Goal: Task Accomplishment & Management: Complete application form

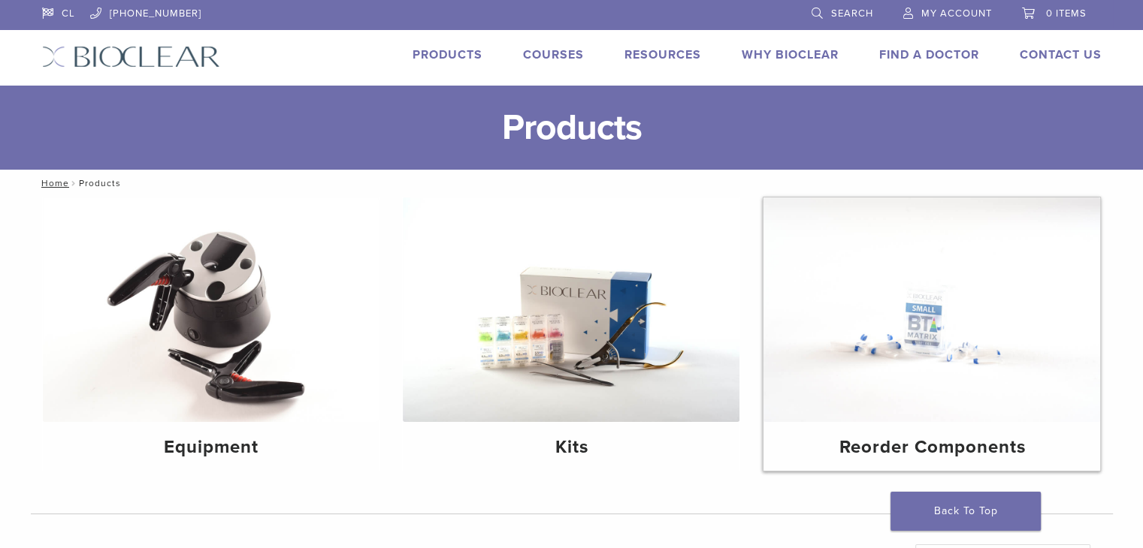
scroll to position [75, 0]
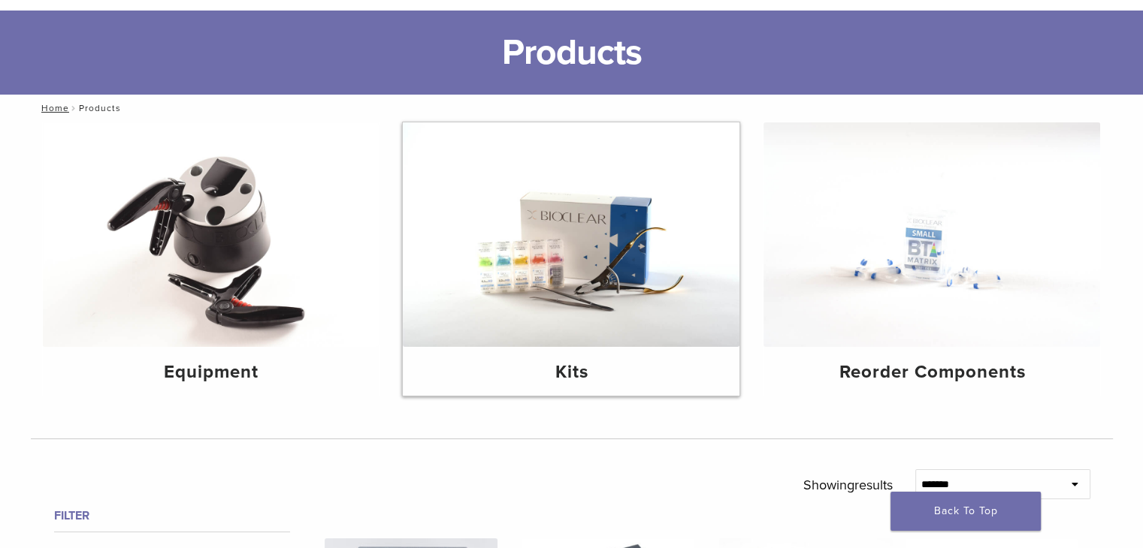
click at [598, 298] on img at bounding box center [571, 234] width 337 height 225
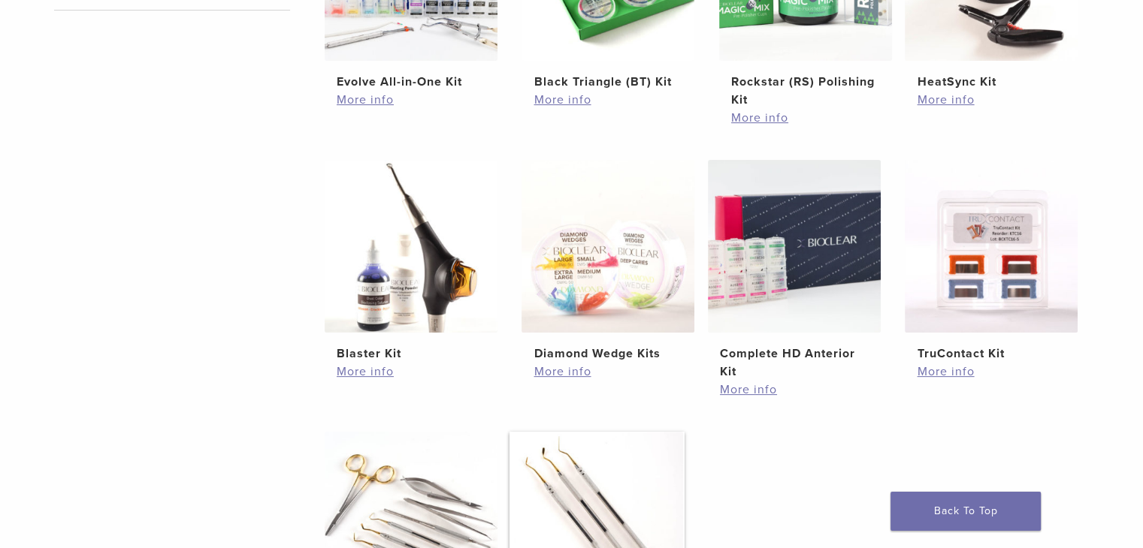
scroll to position [376, 0]
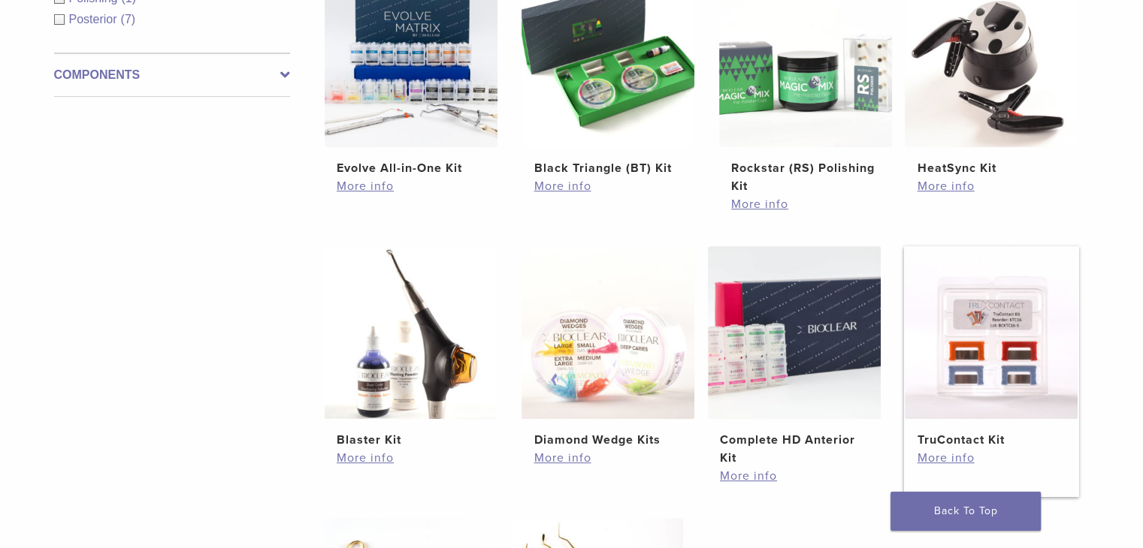
click at [998, 355] on img at bounding box center [990, 332] width 173 height 173
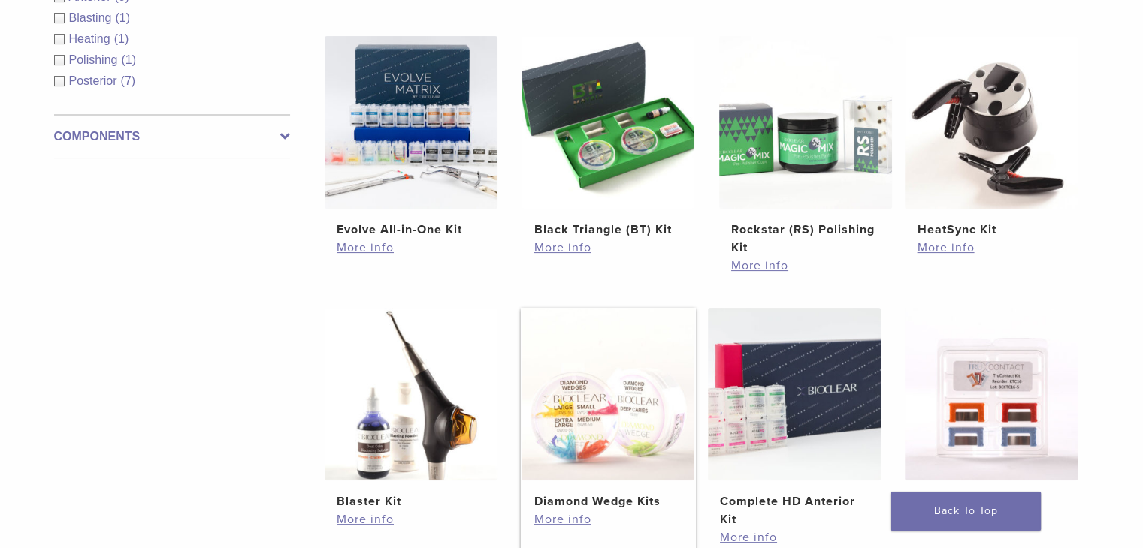
scroll to position [225, 0]
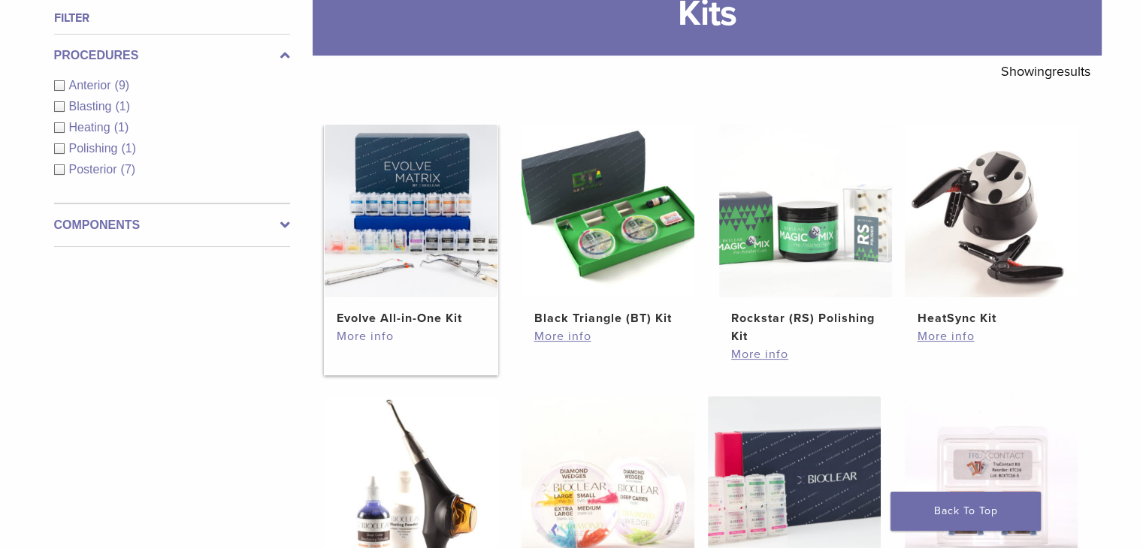
click at [367, 337] on link "More info" at bounding box center [411, 337] width 149 height 18
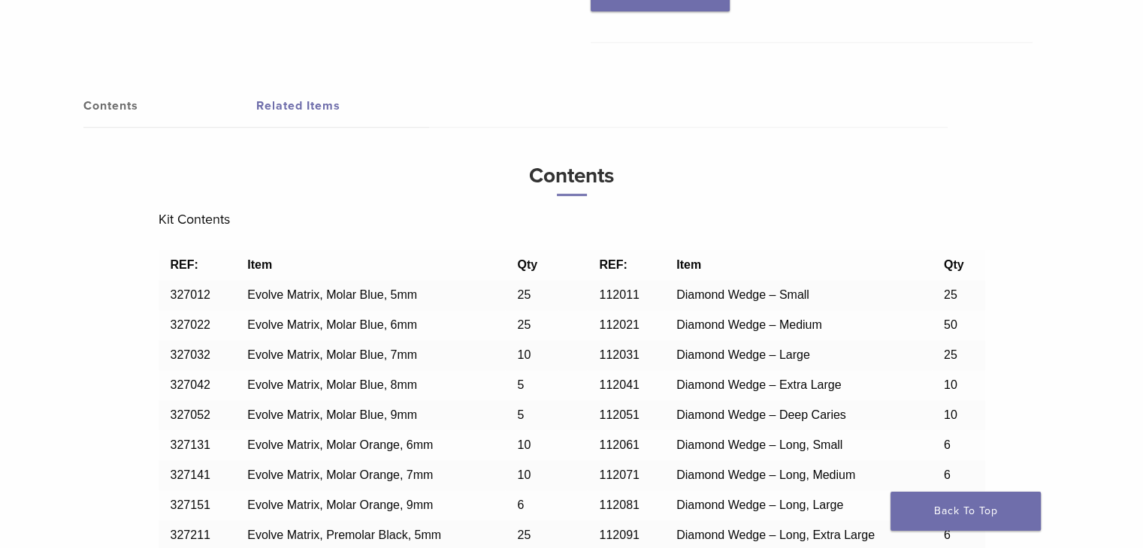
scroll to position [771, 0]
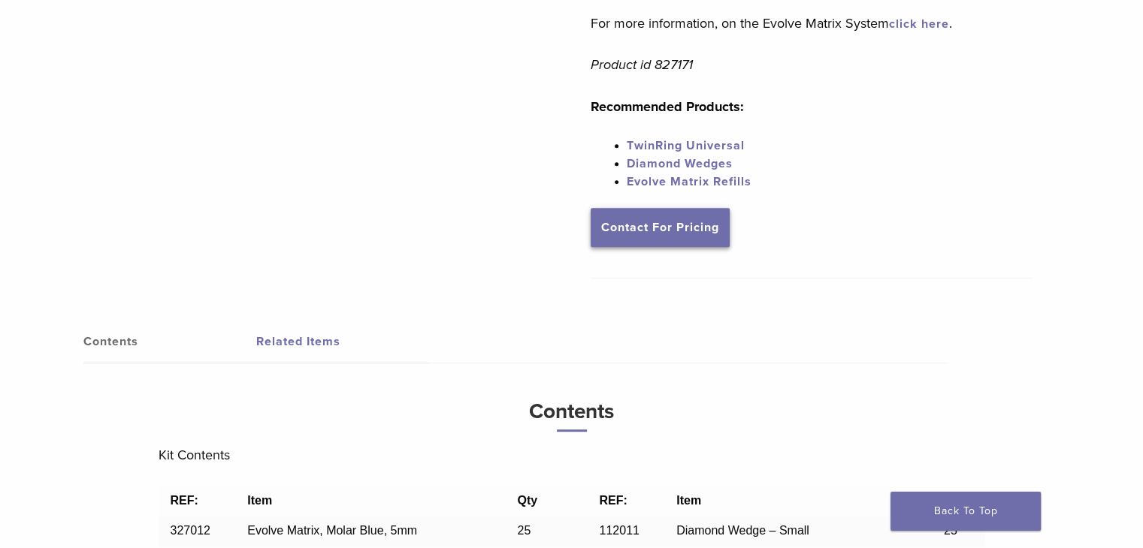
click at [692, 233] on link "Contact For Pricing" at bounding box center [659, 227] width 139 height 39
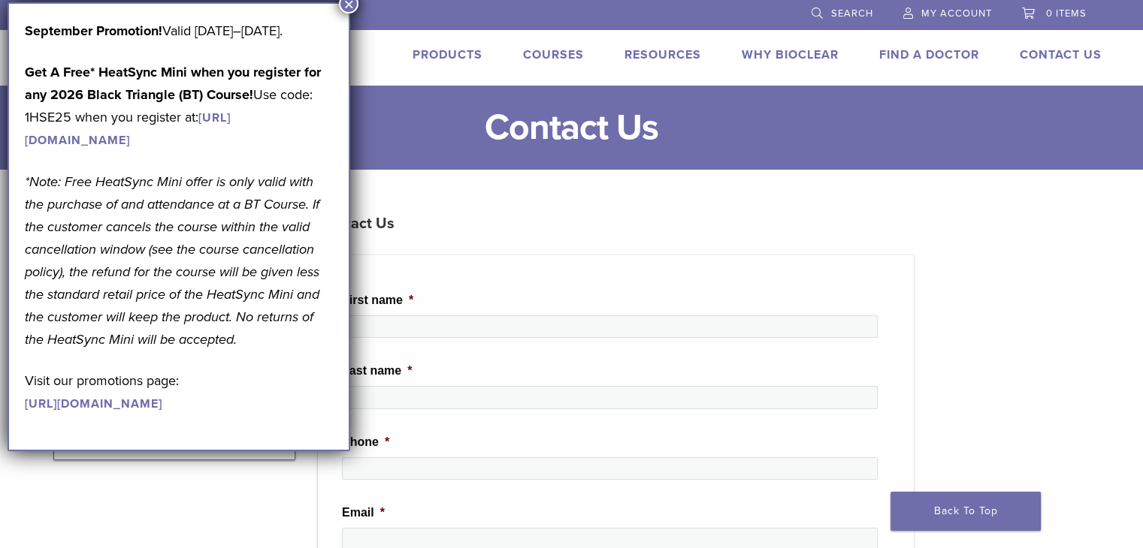
click at [353, 7] on button "×" at bounding box center [349, 4] width 20 height 20
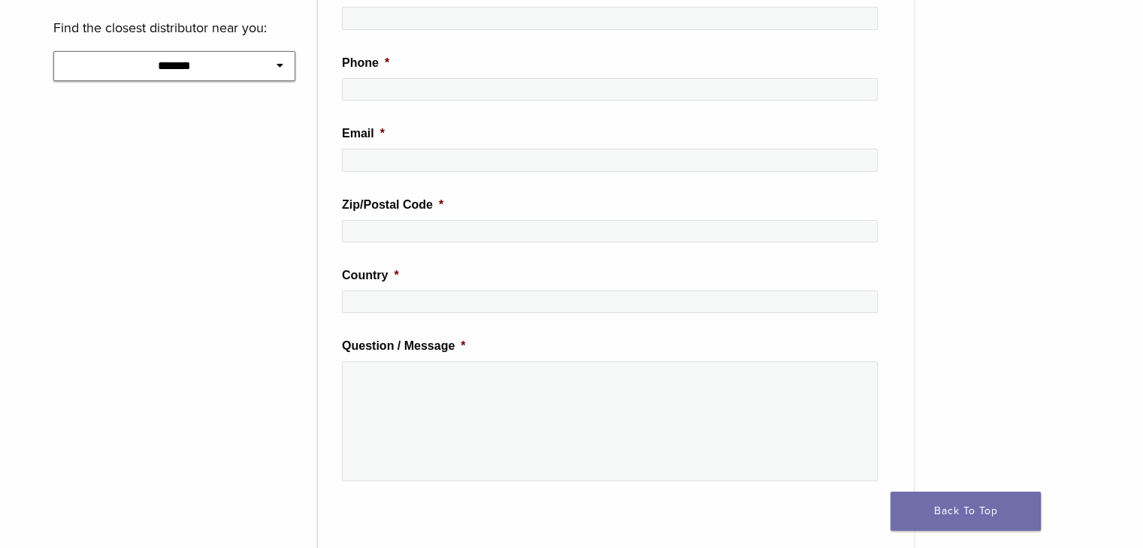
scroll to position [376, 0]
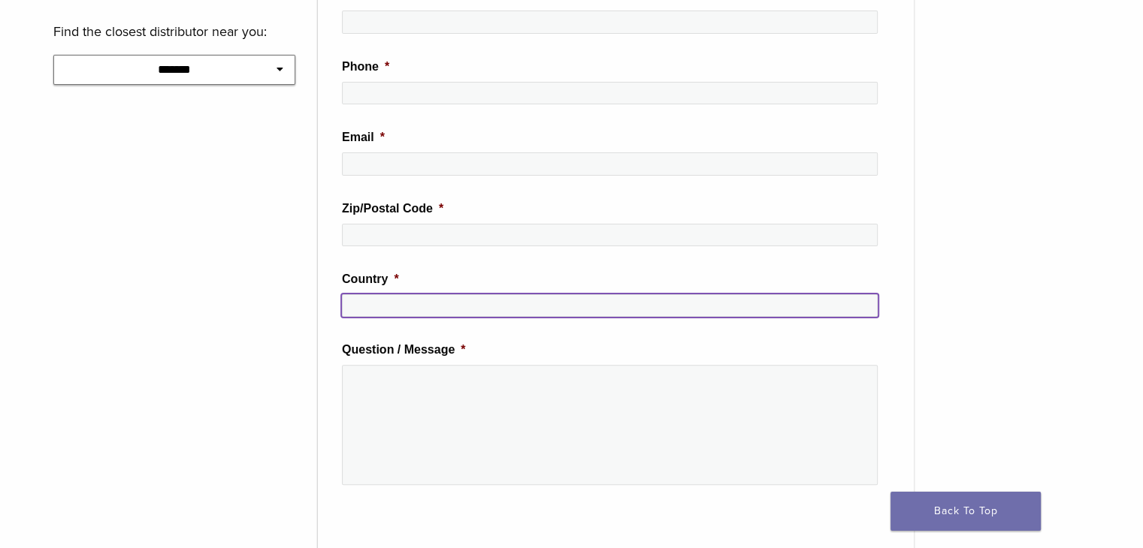
click at [630, 296] on input "Country *" at bounding box center [610, 305] width 536 height 23
type input "*****"
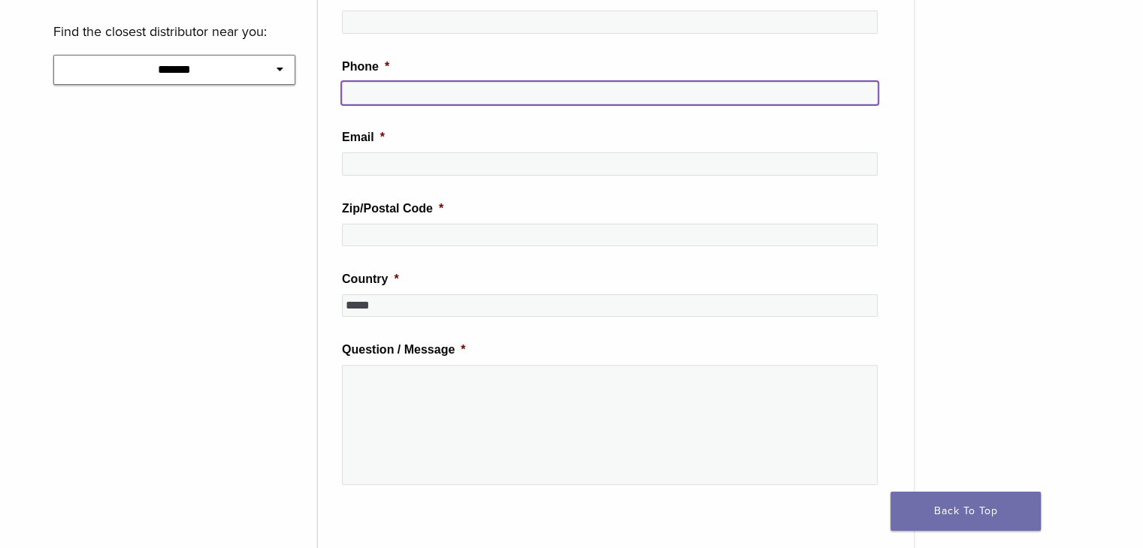
type input "*********"
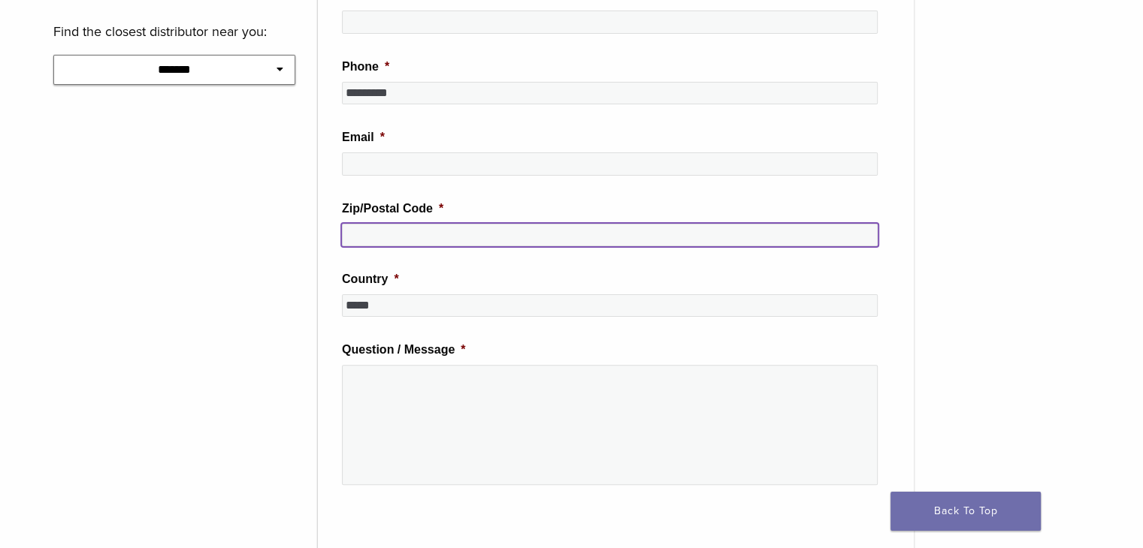
type input "*******"
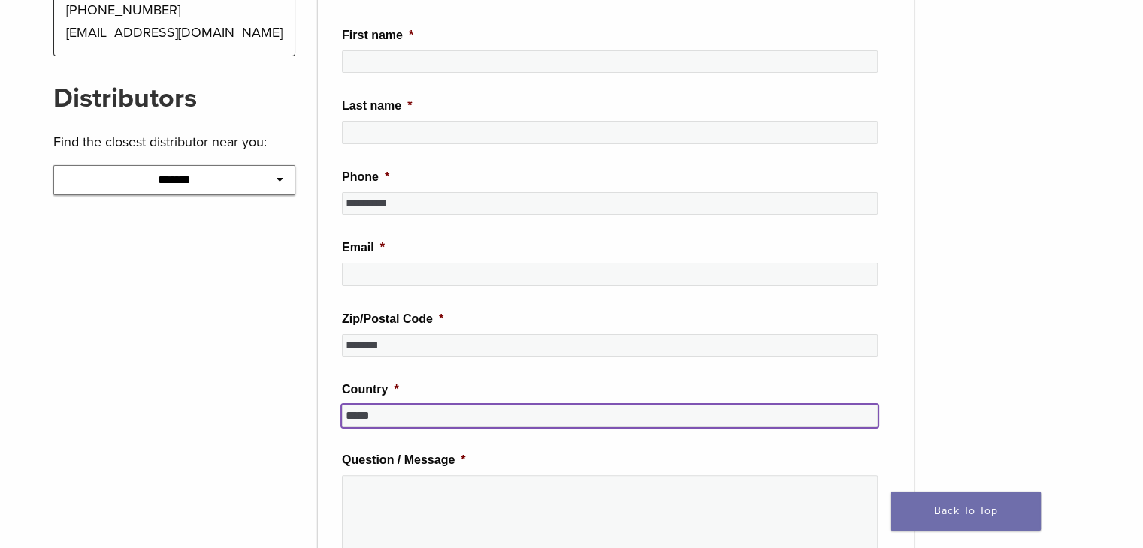
scroll to position [75, 0]
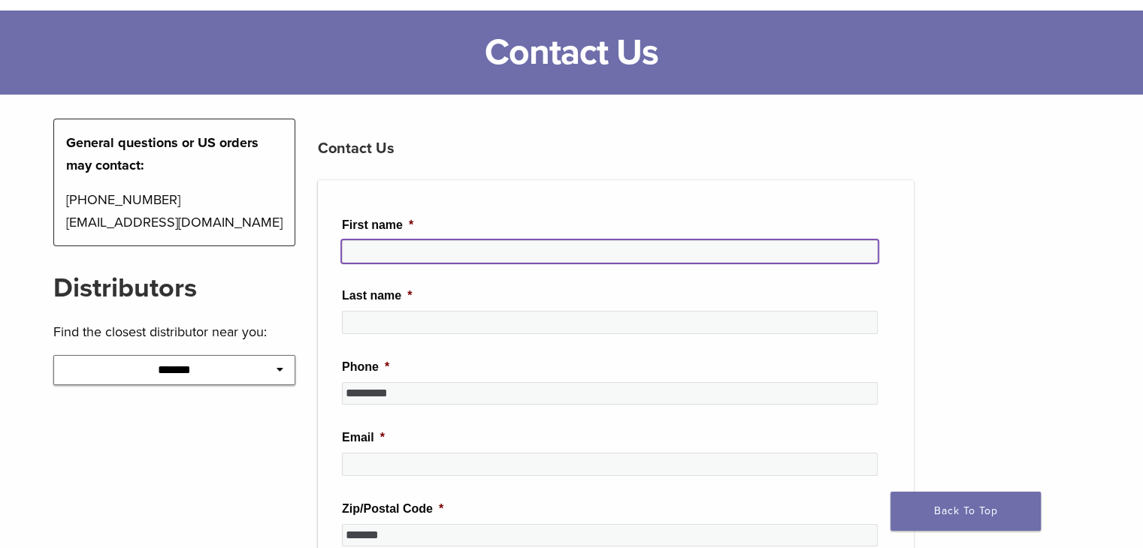
click at [439, 250] on input "First name *" at bounding box center [610, 251] width 536 height 23
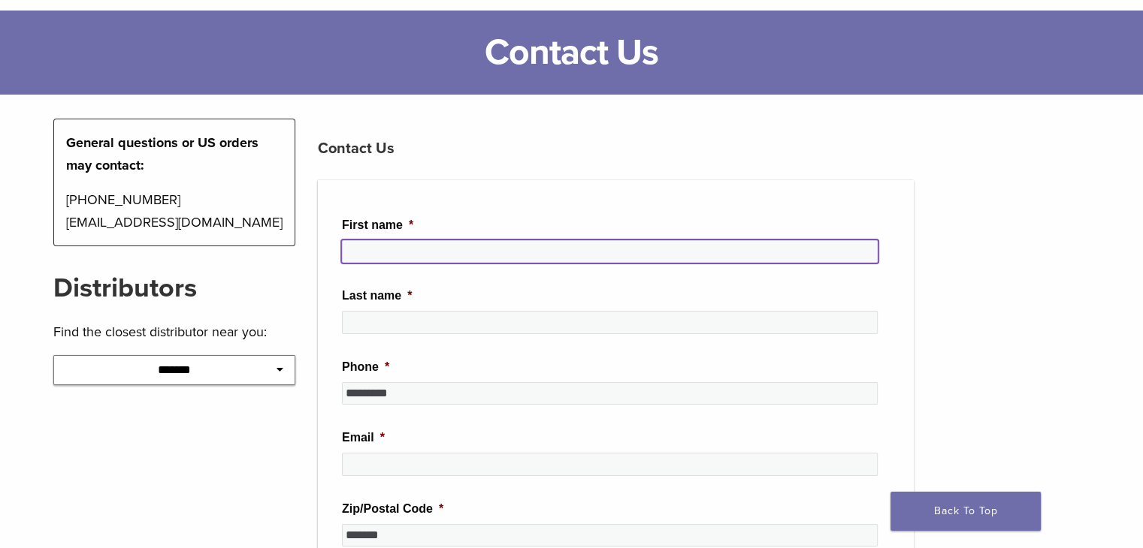
click at [439, 250] on input "First name *" at bounding box center [610, 251] width 536 height 23
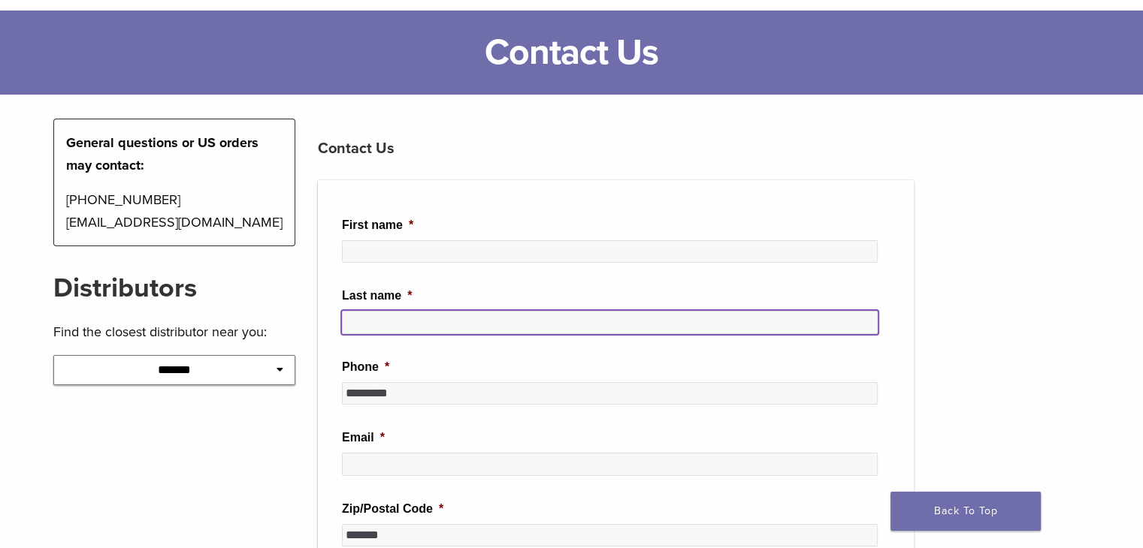
click at [430, 323] on input "Last name *" at bounding box center [610, 322] width 536 height 23
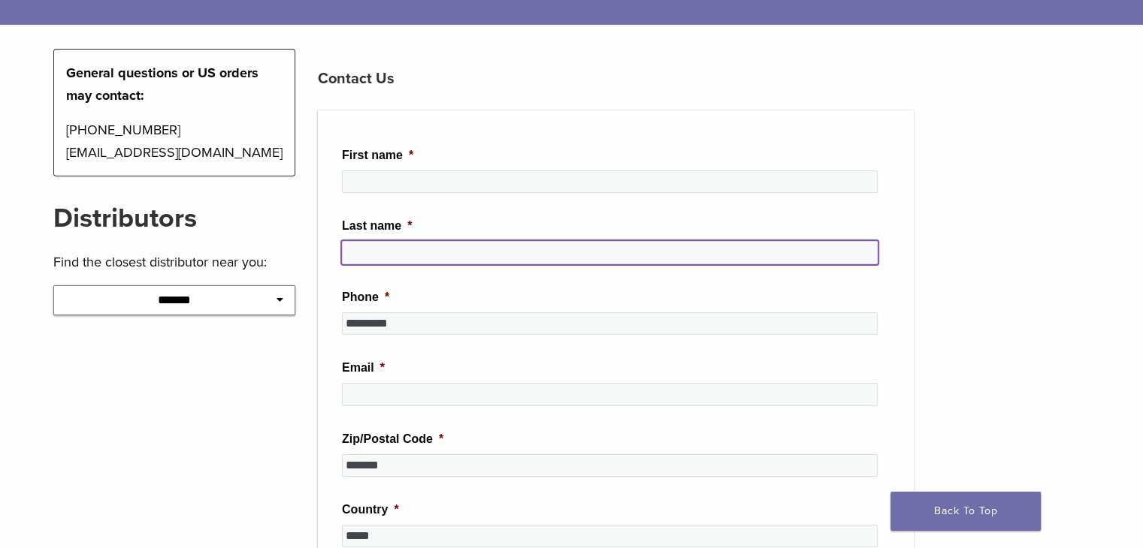
scroll to position [225, 0]
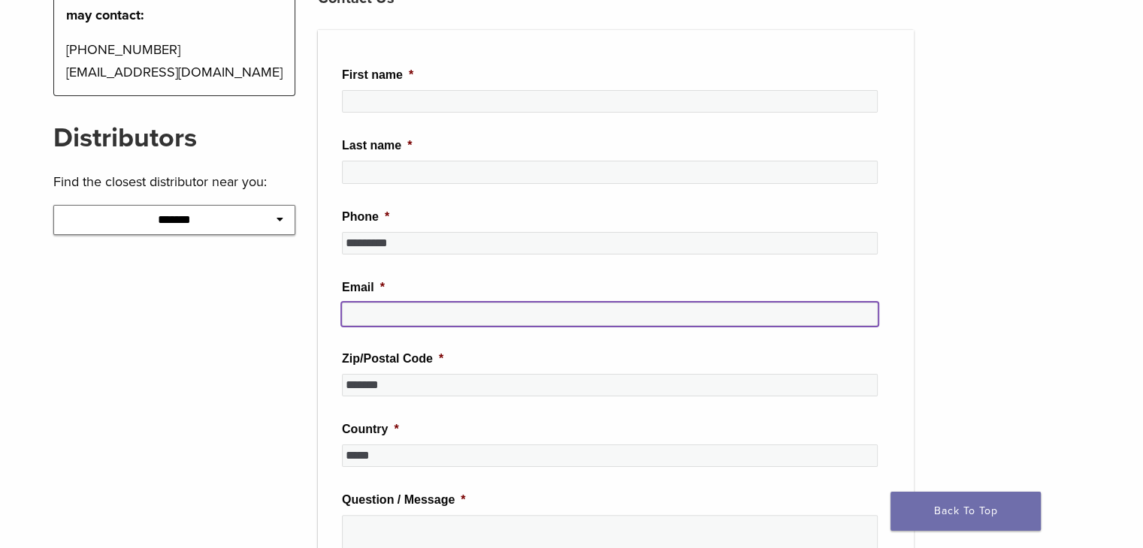
click at [444, 305] on input "Email *" at bounding box center [610, 314] width 536 height 23
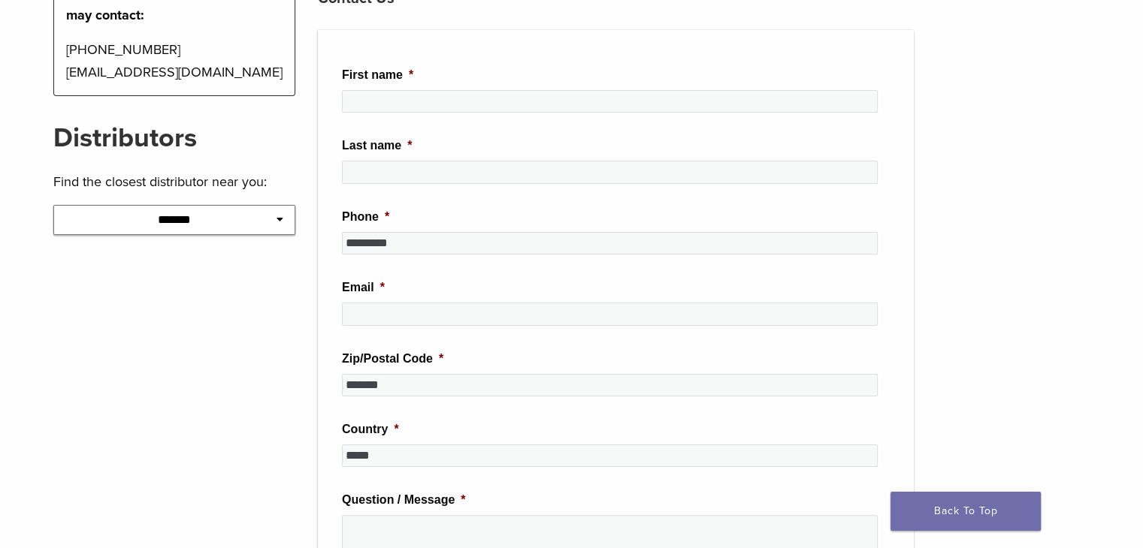
click at [212, 205] on select "**********" at bounding box center [174, 220] width 243 height 30
